Goal: Browse casually: Explore the website without a specific task or goal

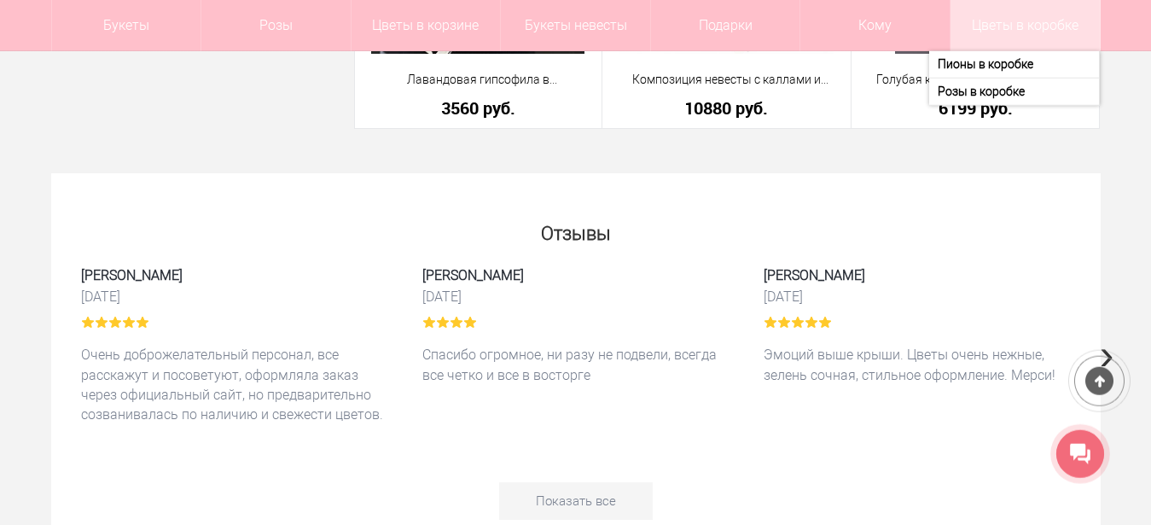
scroll to position [4423, 0]
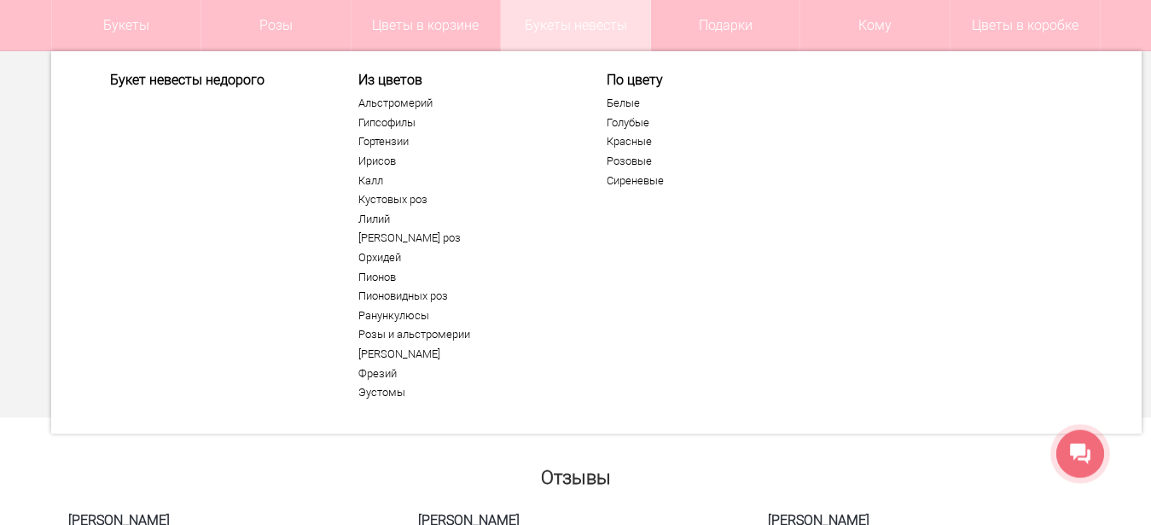
scroll to position [4977, 0]
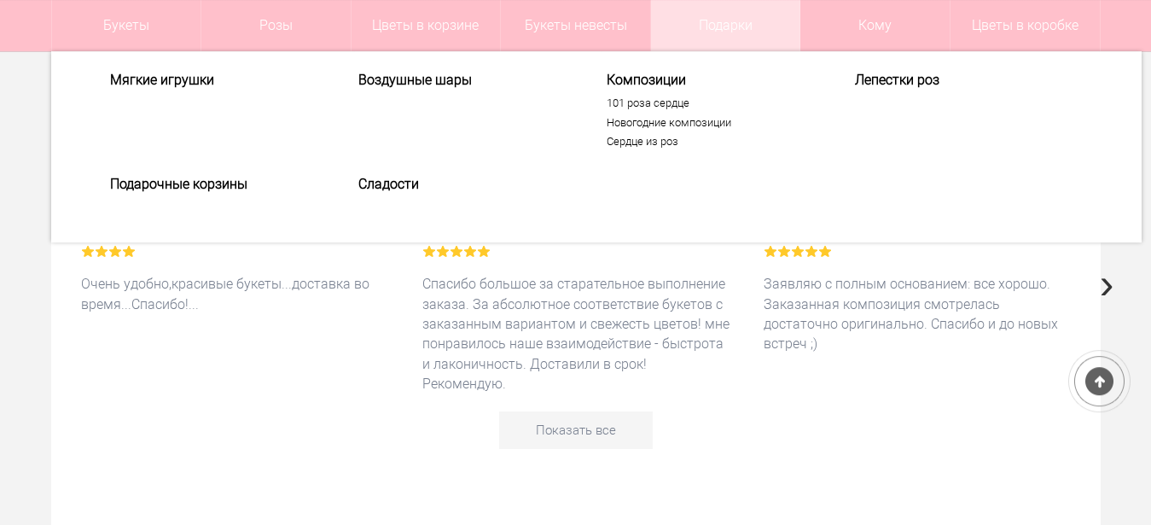
scroll to position [4793, 0]
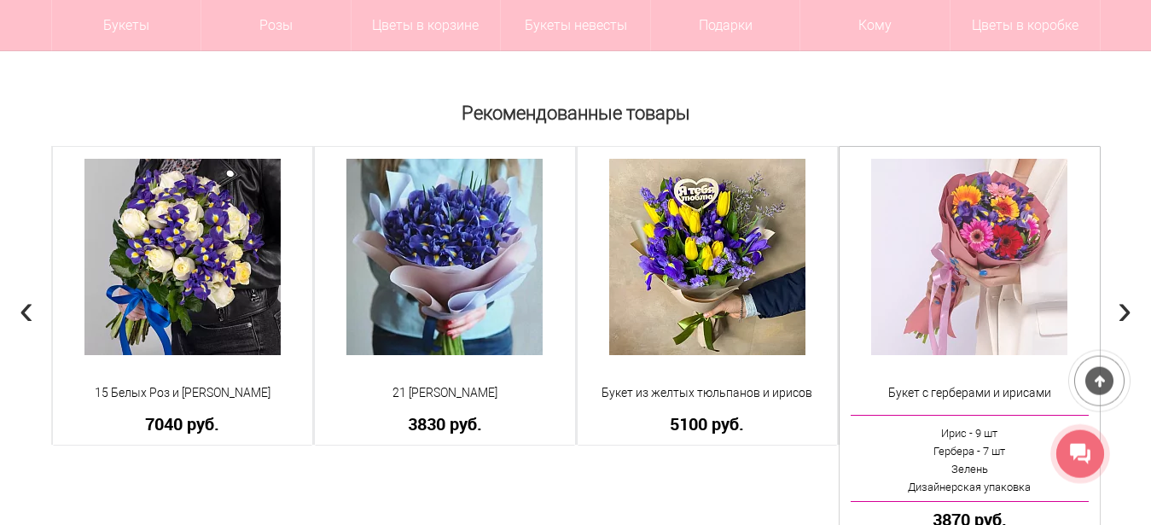
scroll to position [1479, 0]
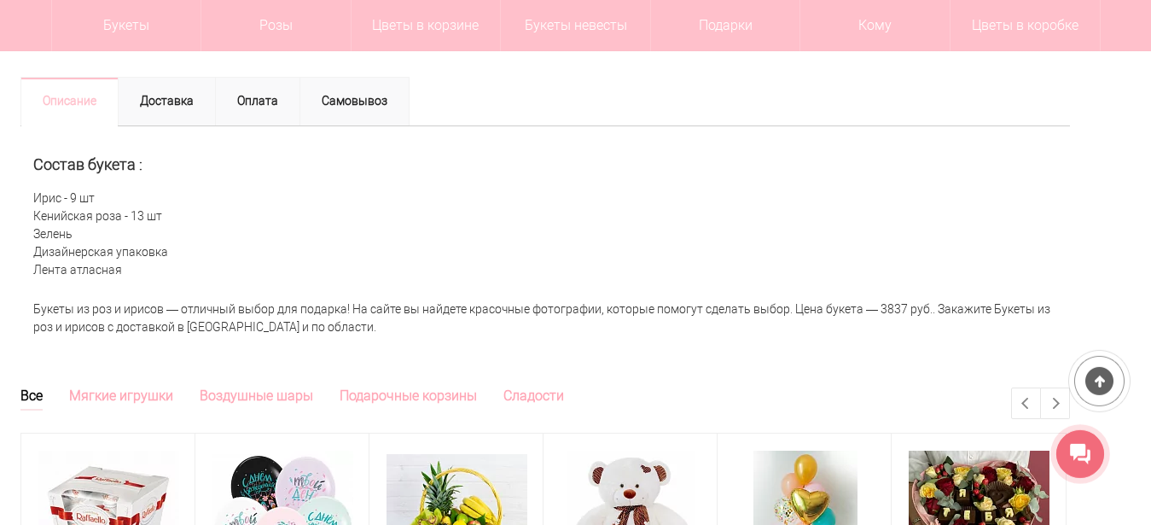
scroll to position [696, 0]
